Goal: Check status: Check status

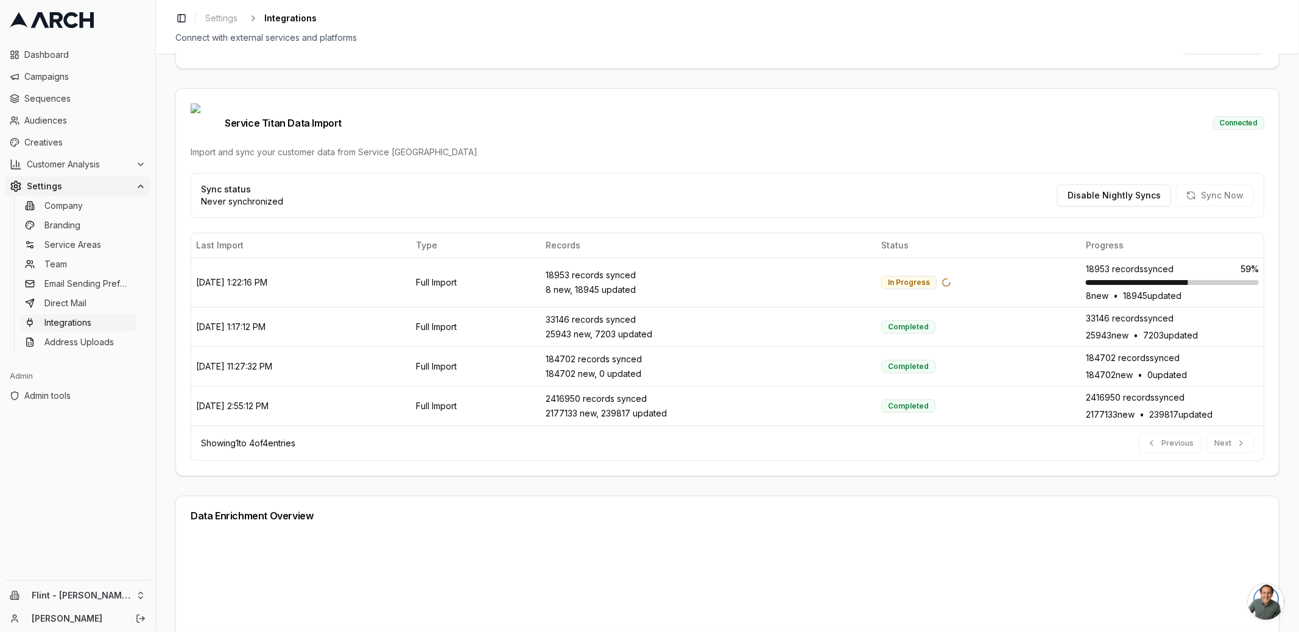
scroll to position [317, 0]
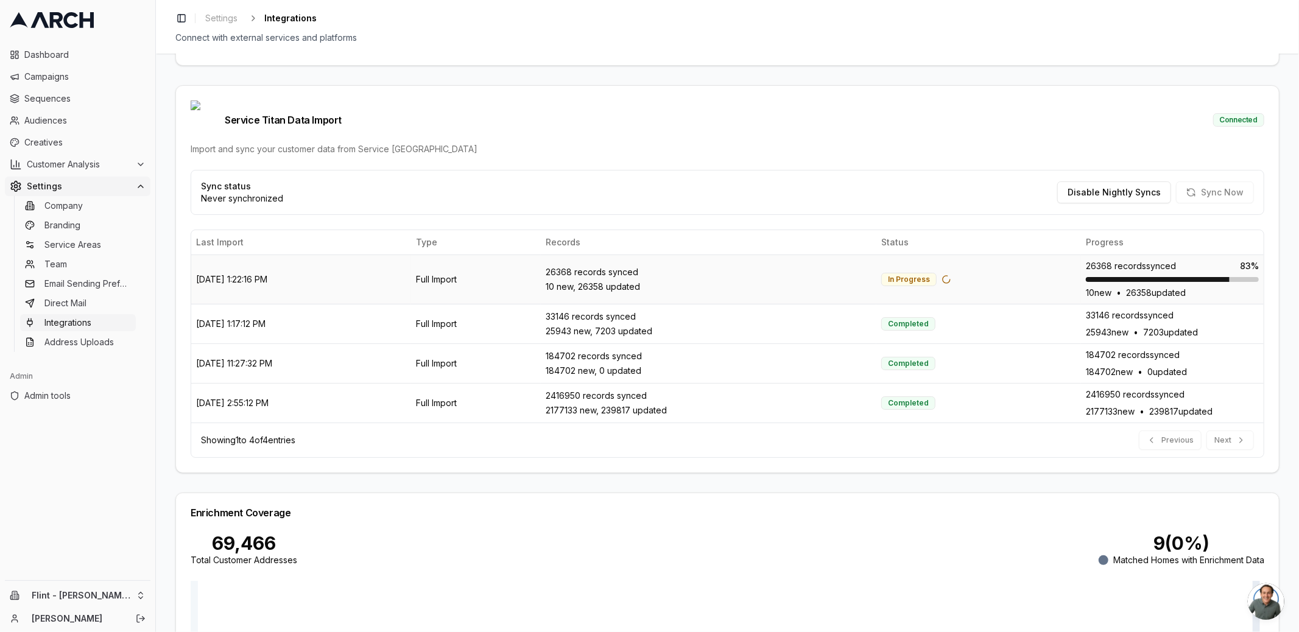
click at [594, 281] on div "10 new, 26358 updated" at bounding box center [709, 287] width 326 height 12
click at [603, 325] on div "25943 new, 7203 updated" at bounding box center [709, 331] width 326 height 12
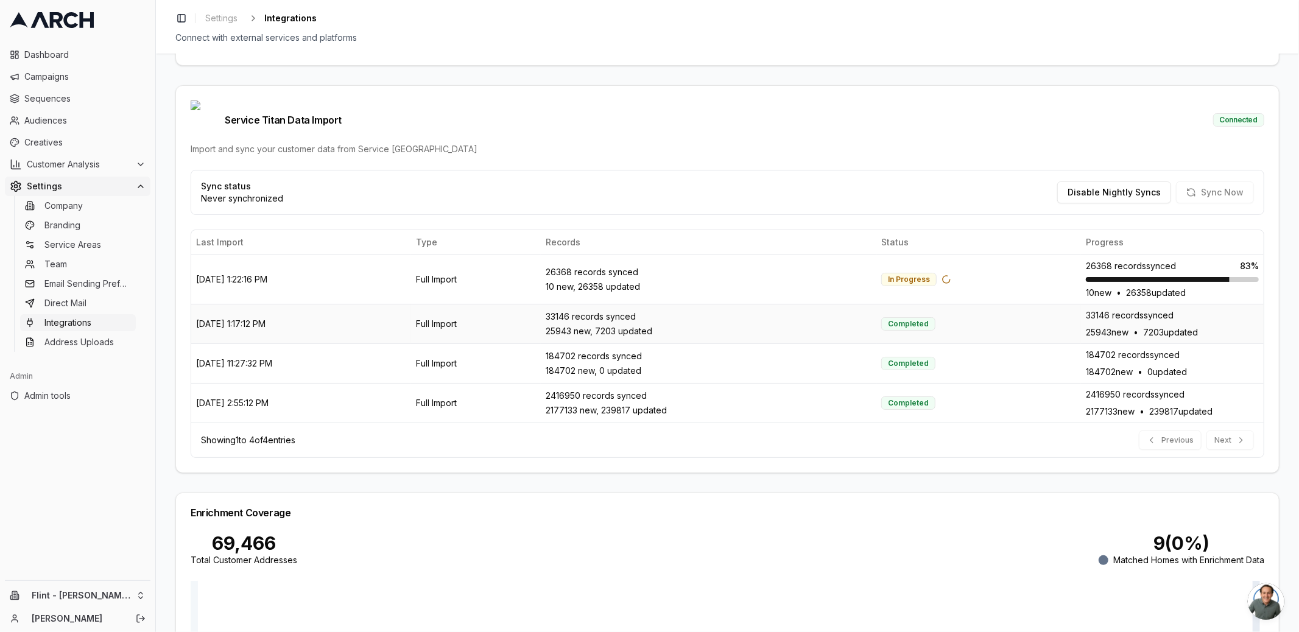
click at [603, 325] on div "25943 new, 7203 updated" at bounding box center [709, 331] width 326 height 12
click at [602, 311] on div "33146 records synced" at bounding box center [709, 317] width 326 height 12
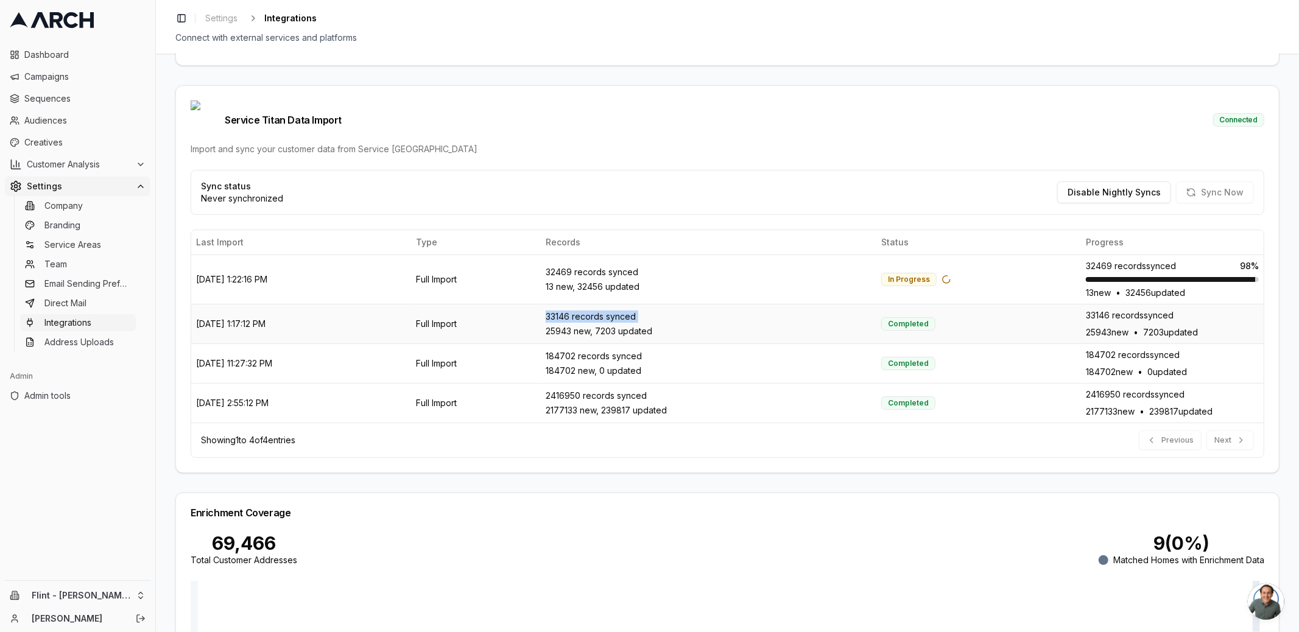
click at [600, 311] on div "33146 records synced" at bounding box center [709, 317] width 326 height 12
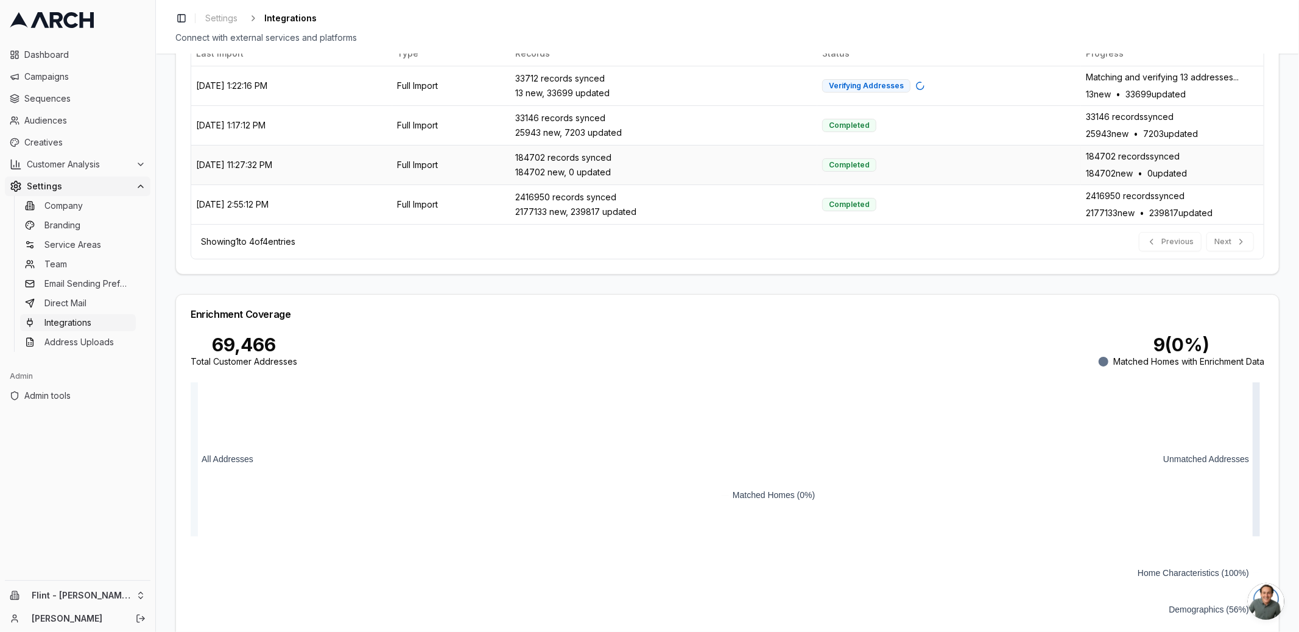
scroll to position [509, 0]
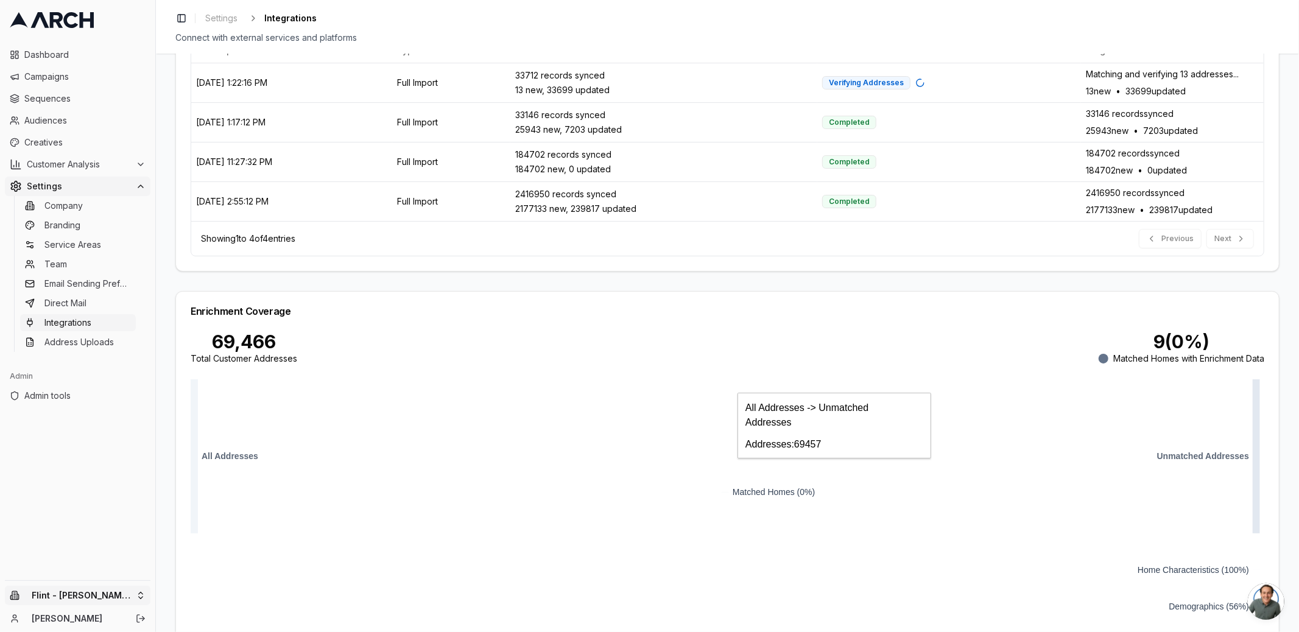
click at [139, 599] on html "Dashboard Campaigns Sequences Audiences Creatives Customer Analysis Settings Co…" at bounding box center [649, 316] width 1299 height 632
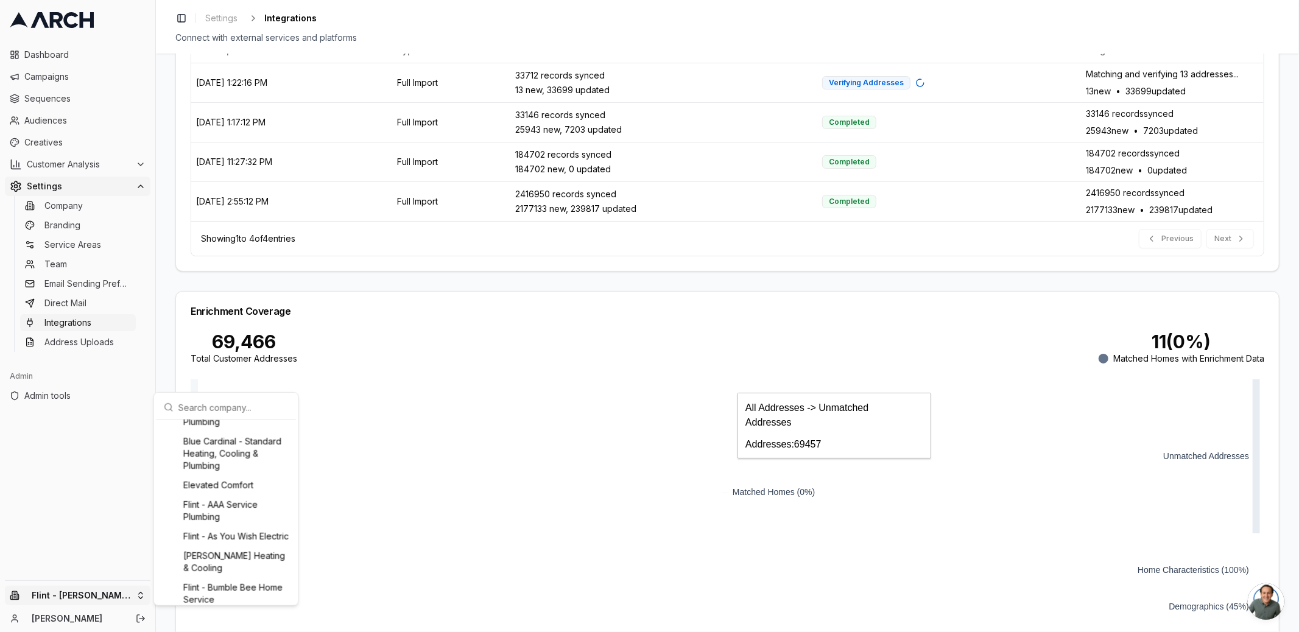
scroll to position [280, 0]
click at [202, 507] on div "Flint - AAA Service Plumbing" at bounding box center [226, 509] width 135 height 32
type input "411046019"
type input "cid.8fa9ogyczfk109dx0coorc8lz"
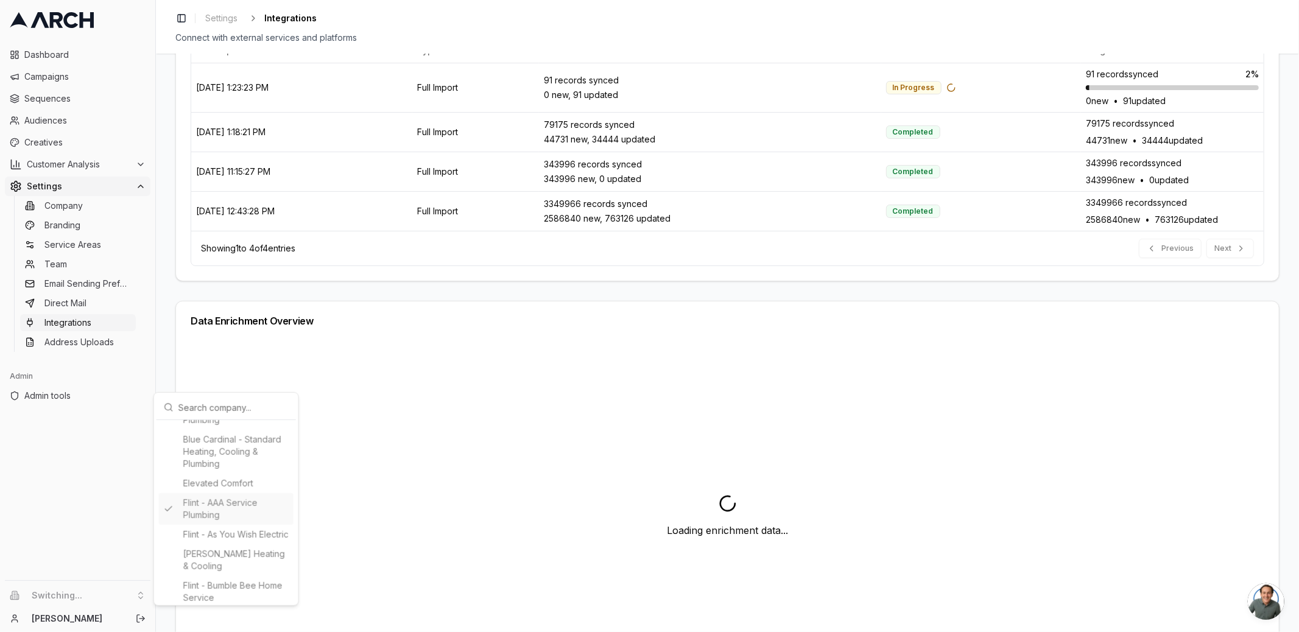
click at [165, 272] on html "Dashboard Campaigns Sequences Audiences Creatives Customer Analysis Settings Co…" at bounding box center [649, 316] width 1299 height 632
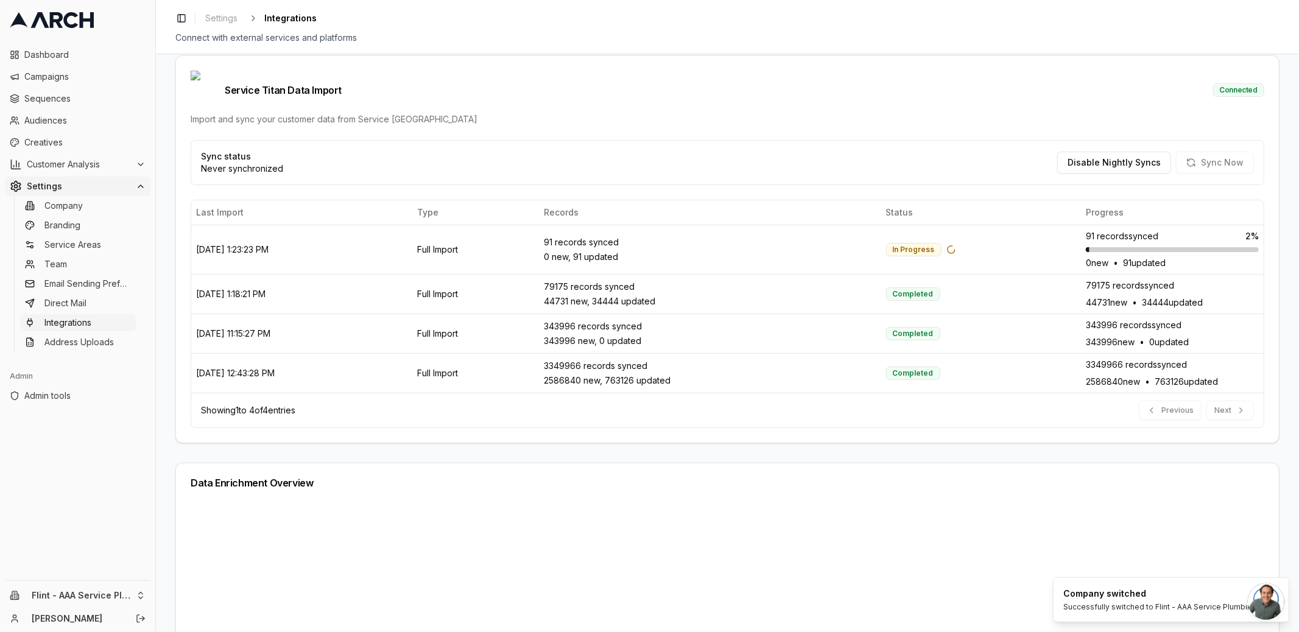
scroll to position [428, 0]
